Goal: Task Accomplishment & Management: Manage account settings

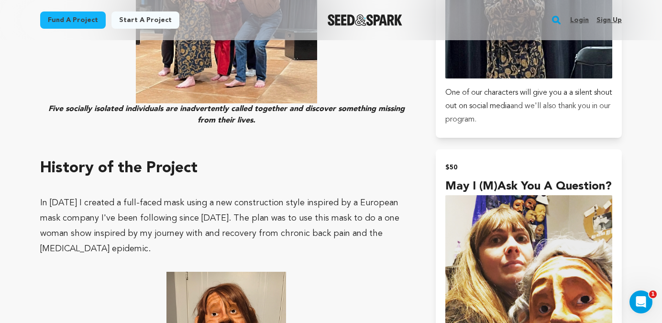
scroll to position [1180, 0]
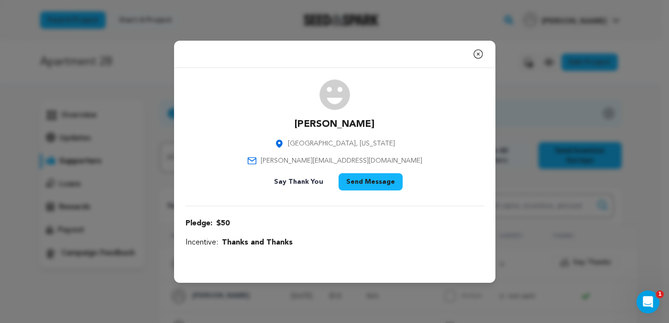
click at [480, 47] on button "Close modal" at bounding box center [478, 54] width 11 height 19
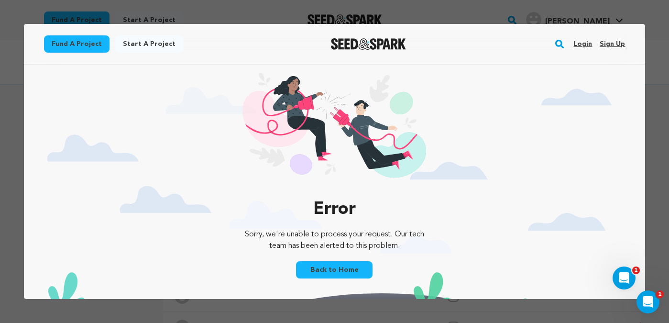
click at [580, 45] on link "Login" at bounding box center [583, 43] width 19 height 15
